Goal: Transaction & Acquisition: Purchase product/service

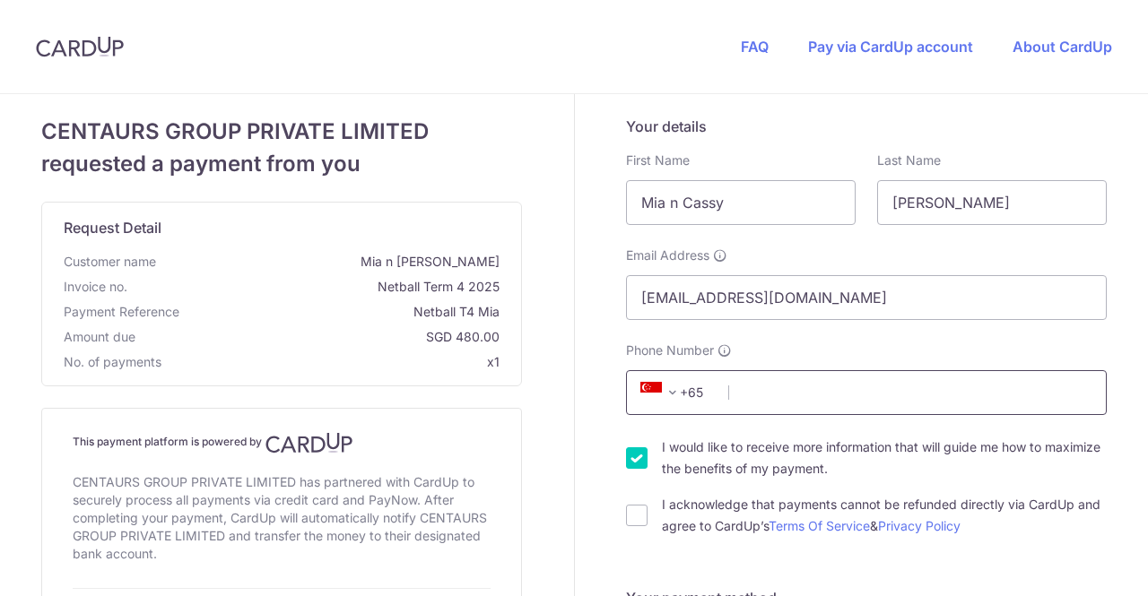
click at [814, 394] on input "Phone Number" at bounding box center [866, 392] width 481 height 45
type input "96587542"
type input "298723"
type input "[STREET_ADDRESS]"
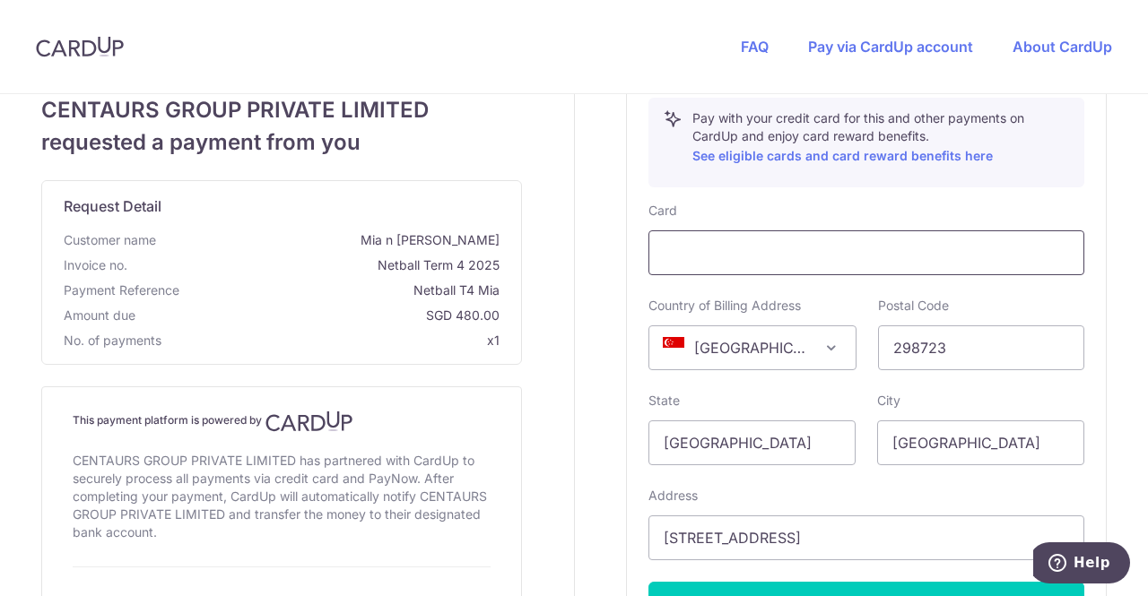
click at [816, 263] on div at bounding box center [866, 252] width 436 height 45
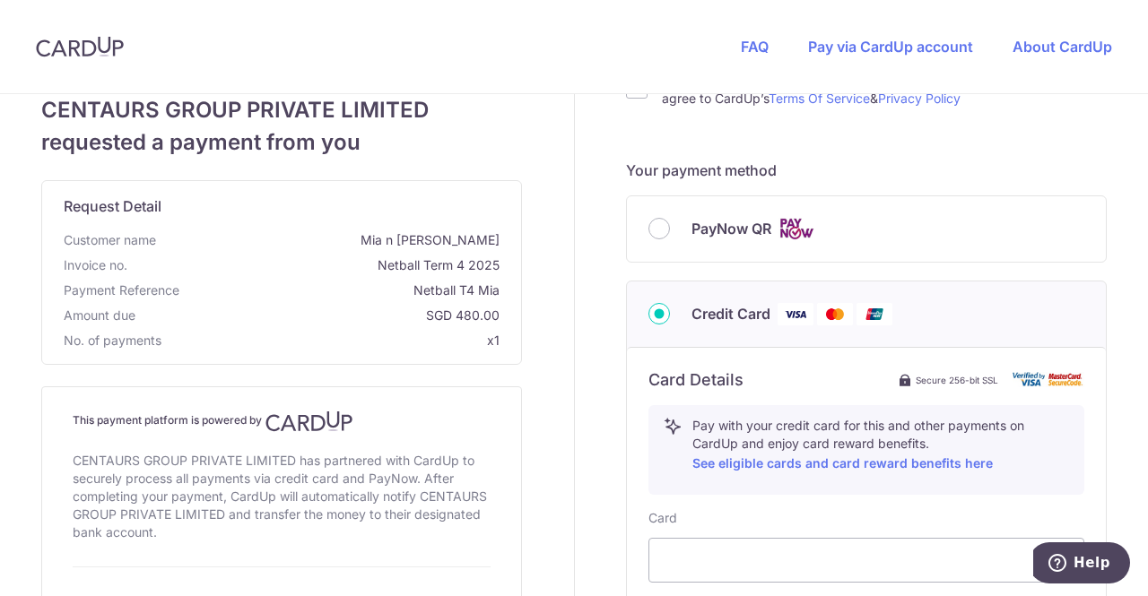
scroll to position [377, 0]
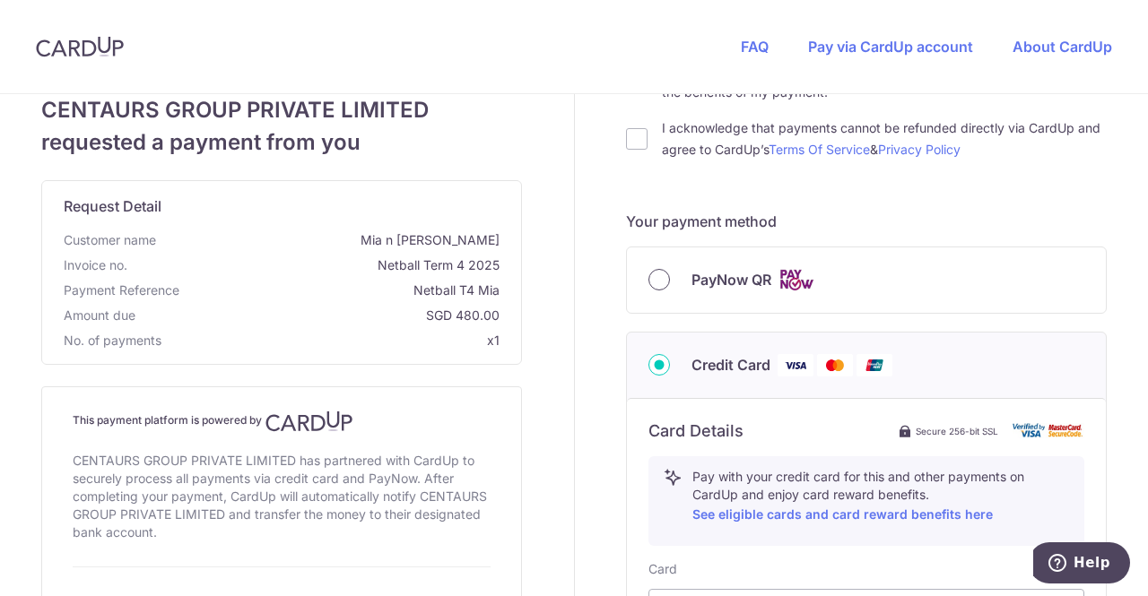
click at [652, 277] on input "PayNow QR" at bounding box center [659, 280] width 22 height 22
radio input "true"
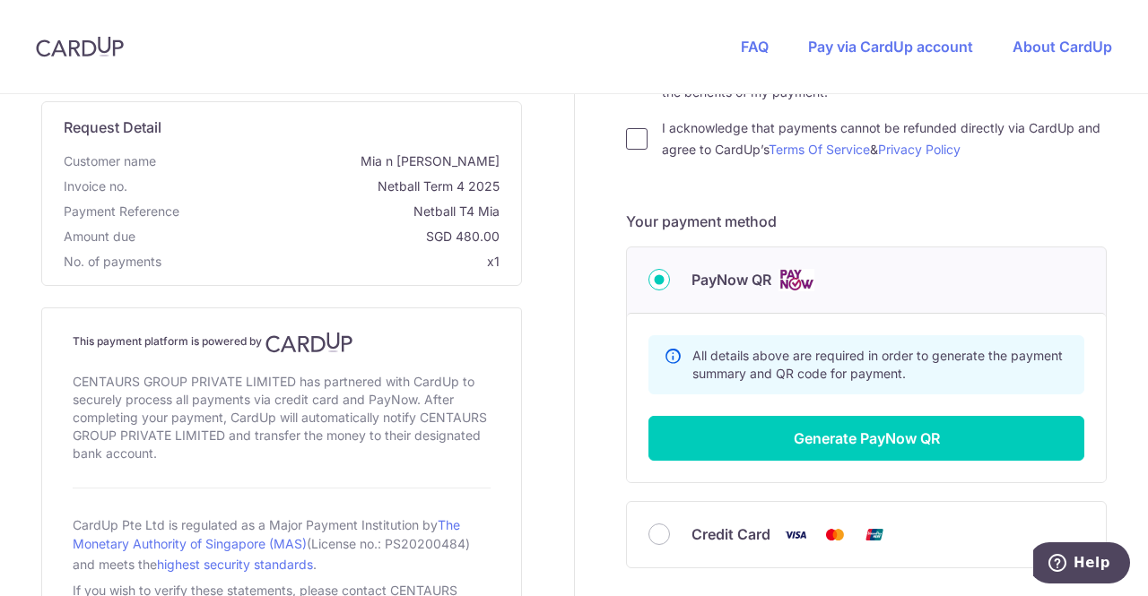
click at [630, 145] on input "I acknowledge that payments cannot be refunded directly via CardUp and agree to…" at bounding box center [637, 139] width 22 height 22
checkbox input "true"
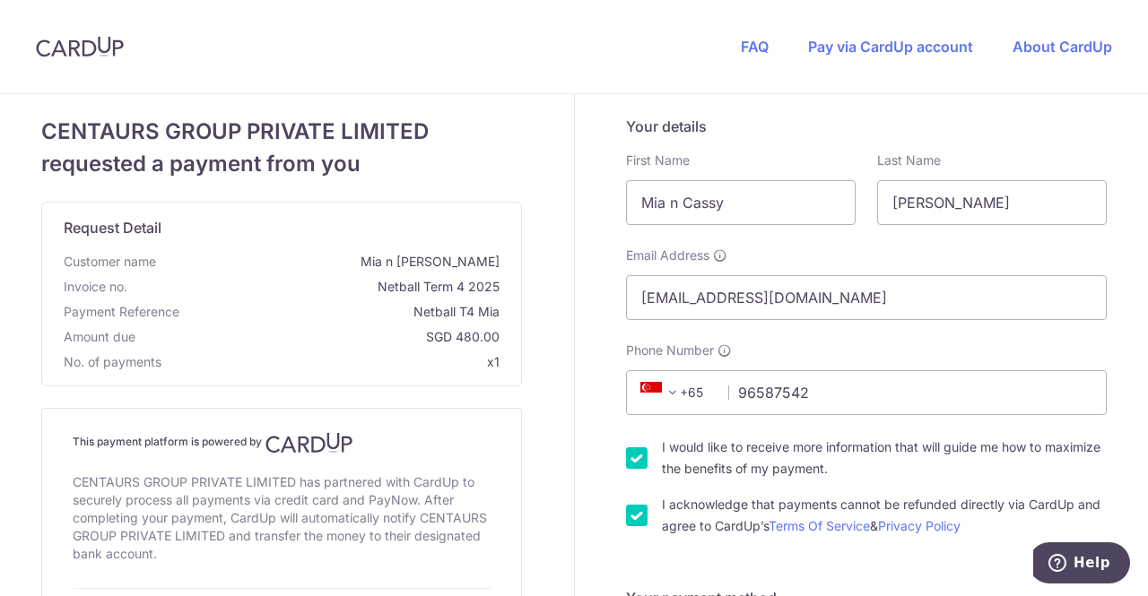
scroll to position [448, 0]
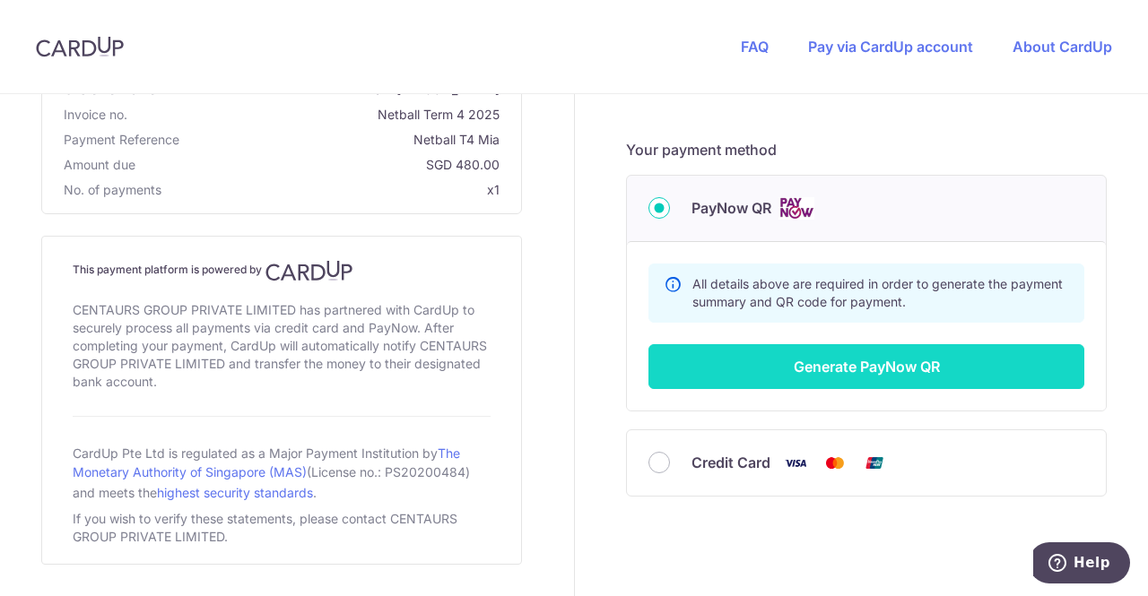
click at [891, 363] on button "Generate PayNow QR" at bounding box center [866, 366] width 436 height 45
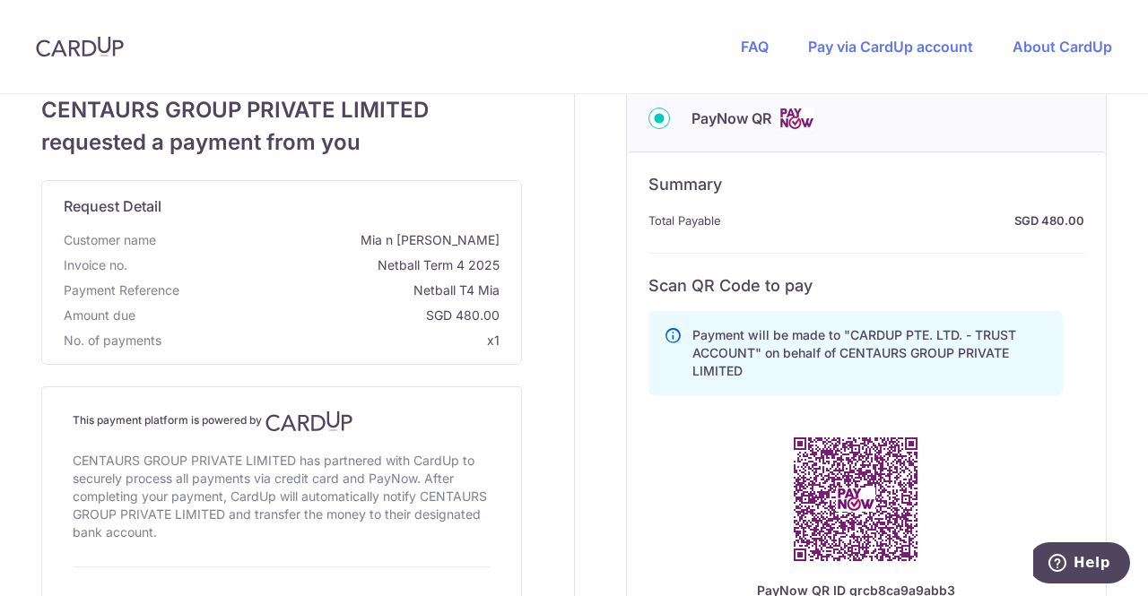
scroll to position [628, 0]
